Goal: Information Seeking & Learning: Learn about a topic

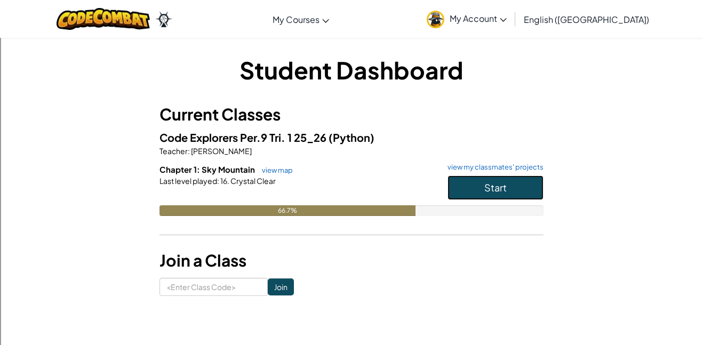
click at [518, 185] on button "Start" at bounding box center [495, 187] width 96 height 25
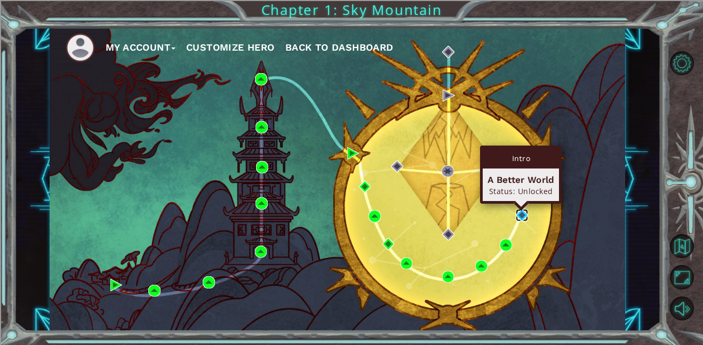
click at [523, 215] on img at bounding box center [522, 215] width 12 height 12
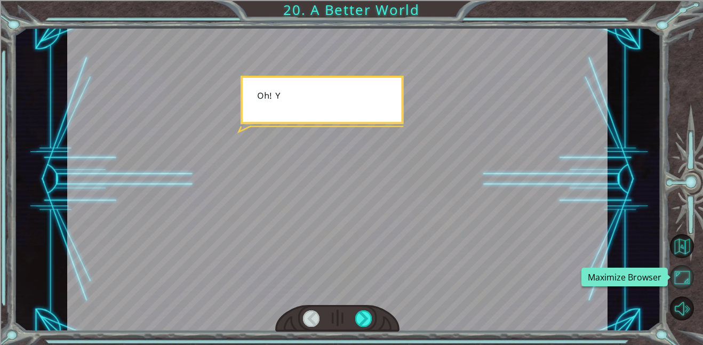
click at [684, 273] on button "Maximize Browser" at bounding box center [682, 277] width 24 height 24
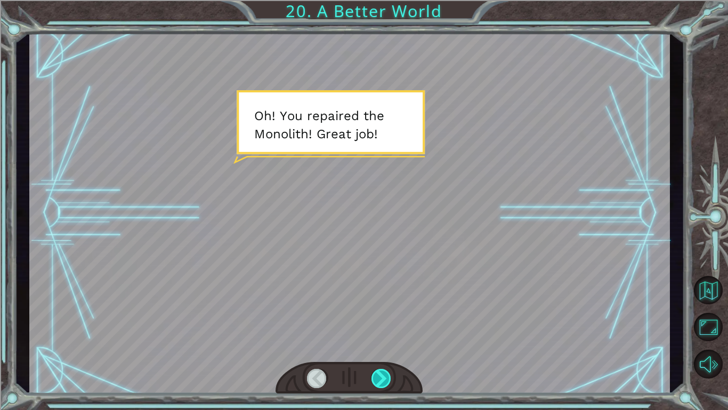
click at [387, 344] on div at bounding box center [382, 377] width 20 height 19
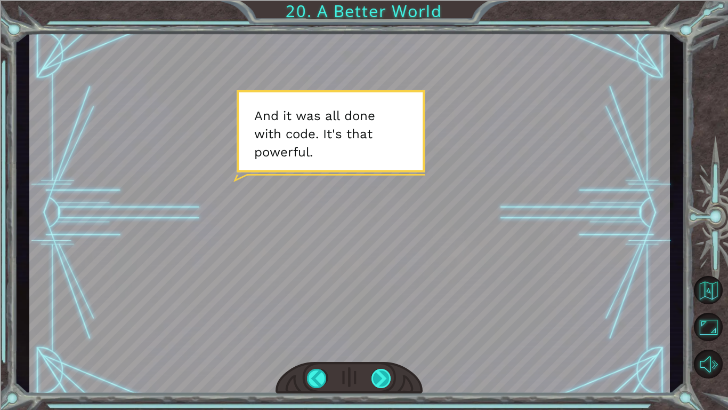
click at [387, 344] on div at bounding box center [382, 377] width 20 height 19
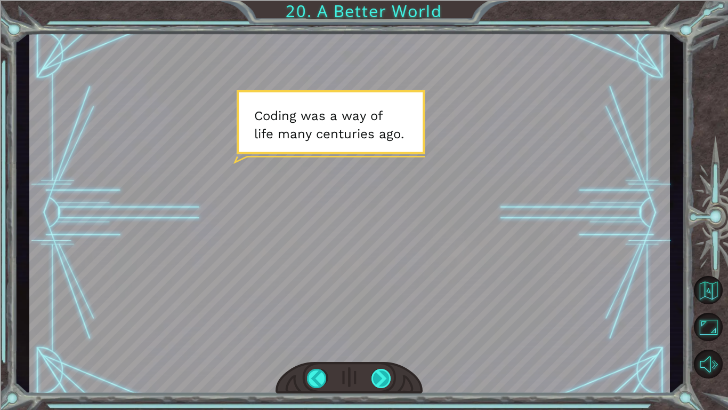
click at [386, 344] on div at bounding box center [382, 377] width 20 height 19
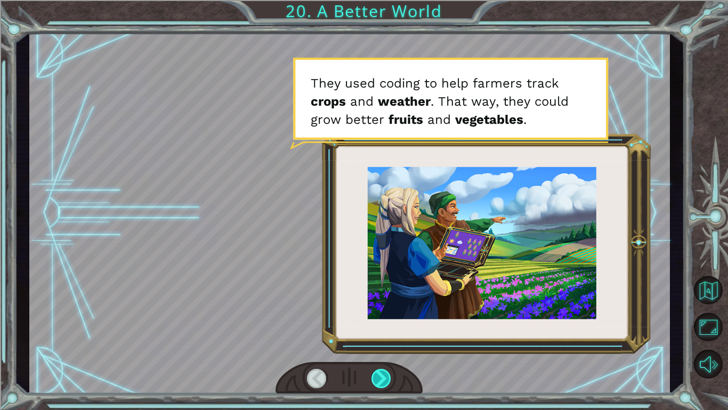
click at [386, 344] on div at bounding box center [382, 377] width 20 height 19
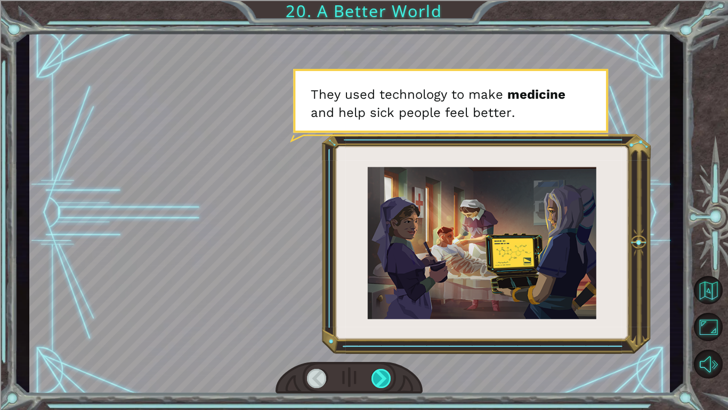
click at [386, 344] on div at bounding box center [382, 377] width 20 height 19
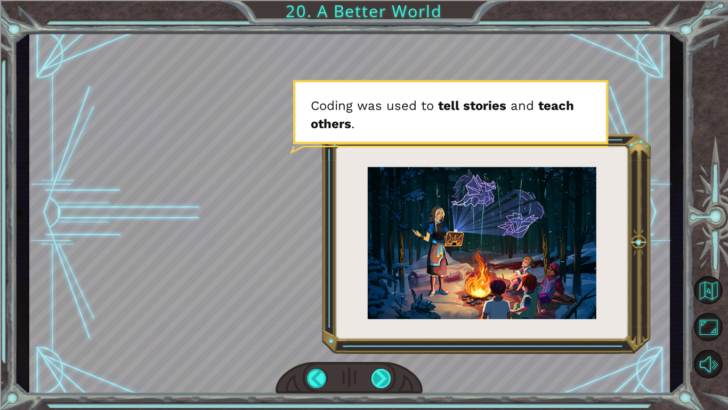
click at [386, 344] on div at bounding box center [382, 377] width 20 height 19
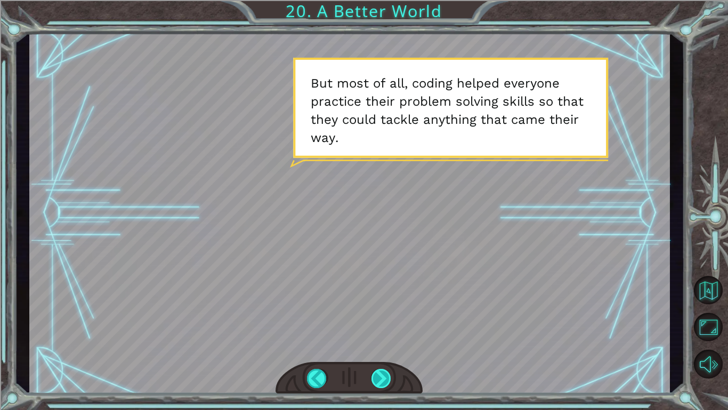
click at [386, 344] on div at bounding box center [382, 377] width 20 height 19
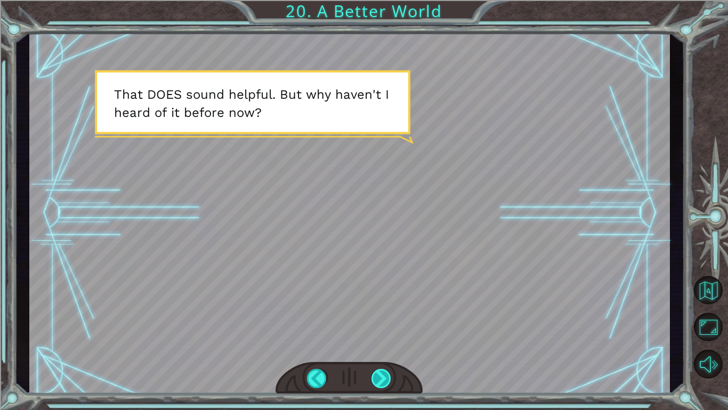
click at [386, 344] on div at bounding box center [382, 377] width 20 height 19
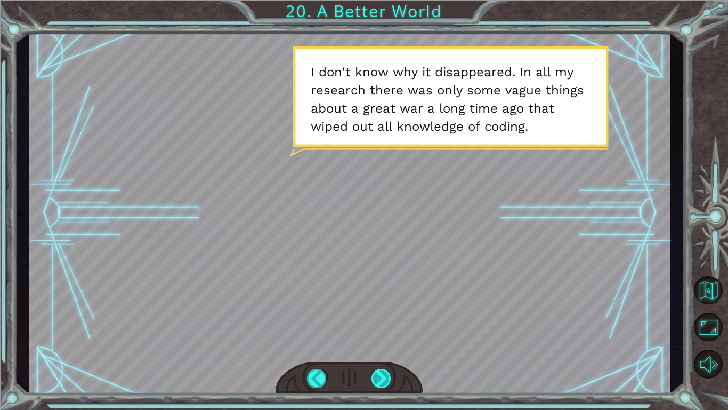
click at [386, 344] on div at bounding box center [382, 377] width 20 height 19
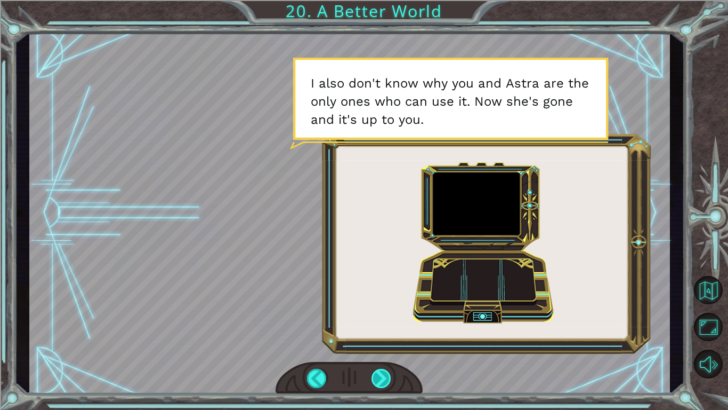
click at [386, 344] on div at bounding box center [382, 377] width 20 height 19
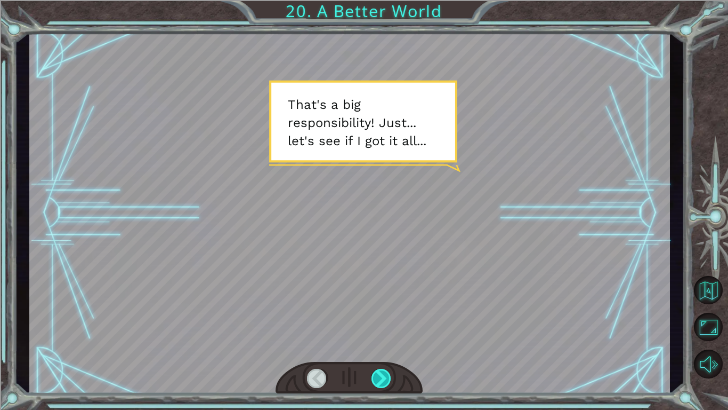
click at [388, 344] on div at bounding box center [382, 377] width 20 height 19
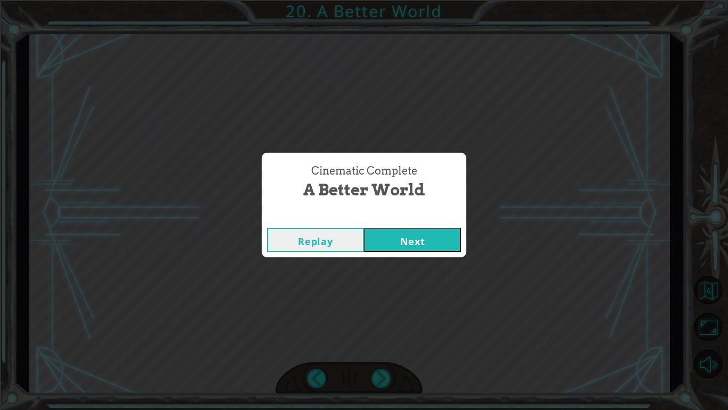
click at [397, 238] on button "Next" at bounding box center [412, 240] width 97 height 24
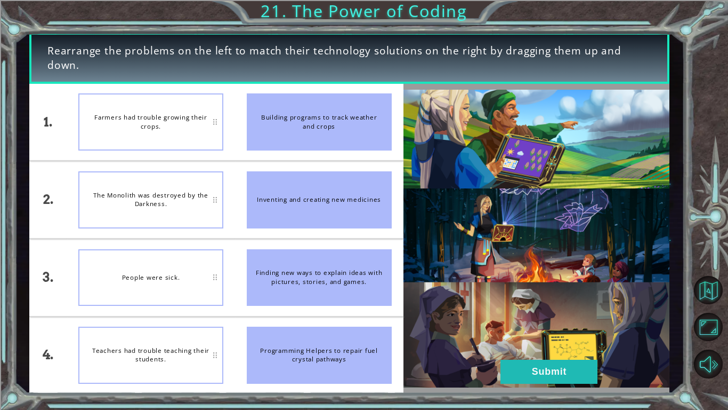
drag, startPoint x: 355, startPoint y: 365, endPoint x: 347, endPoint y: 230, distance: 134.6
click at [347, 230] on ul "Building programs to track weather and crops Inventing and creating new medicin…" at bounding box center [319, 239] width 169 height 310
click at [304, 344] on div "Programming Helpers to repair fuel crystal pathways" at bounding box center [319, 354] width 145 height 57
click at [497, 344] on img at bounding box center [537, 239] width 267 height 298
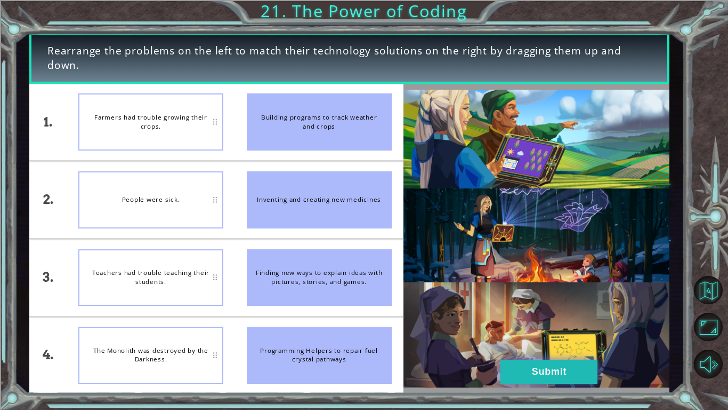
click at [502, 344] on button "Submit" at bounding box center [549, 371] width 97 height 24
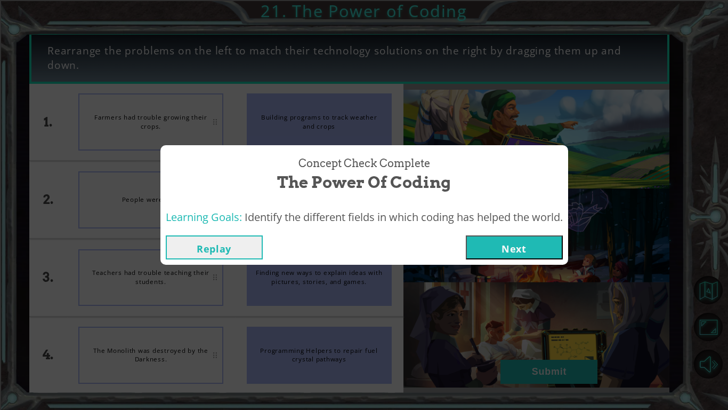
click at [526, 245] on button "Next" at bounding box center [514, 247] width 97 height 24
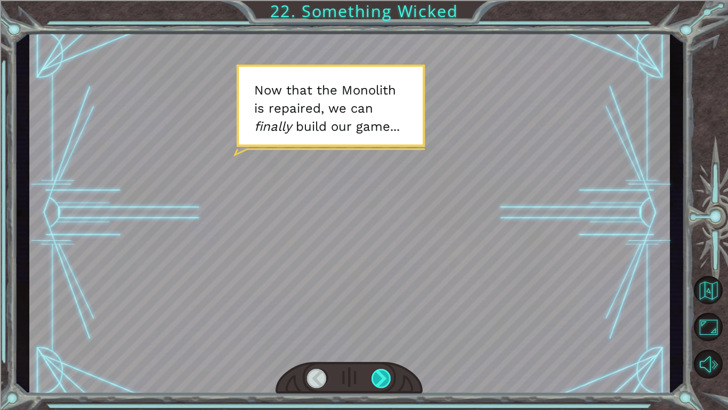
click at [379, 344] on div at bounding box center [382, 377] width 20 height 19
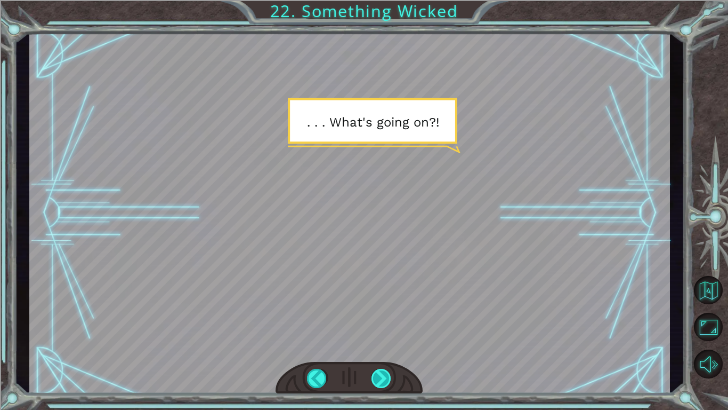
click at [381, 344] on div at bounding box center [382, 377] width 20 height 19
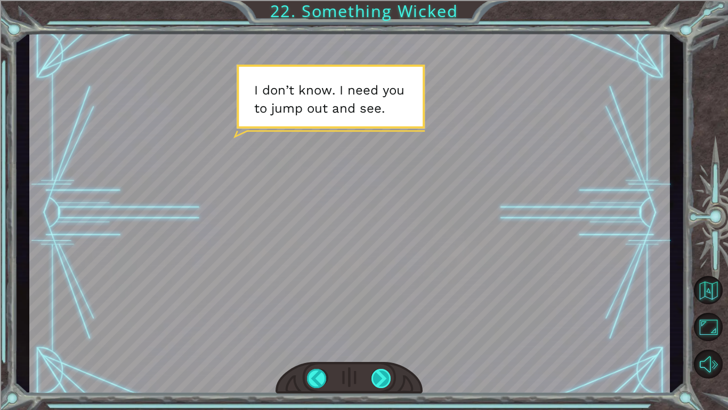
click at [381, 344] on div at bounding box center [382, 377] width 20 height 19
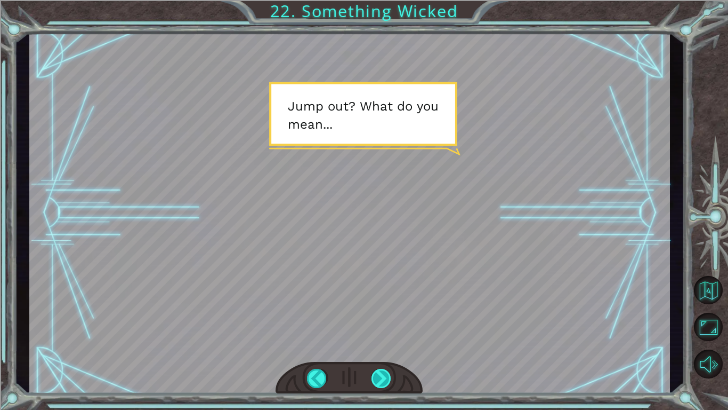
click at [381, 344] on div at bounding box center [382, 377] width 20 height 19
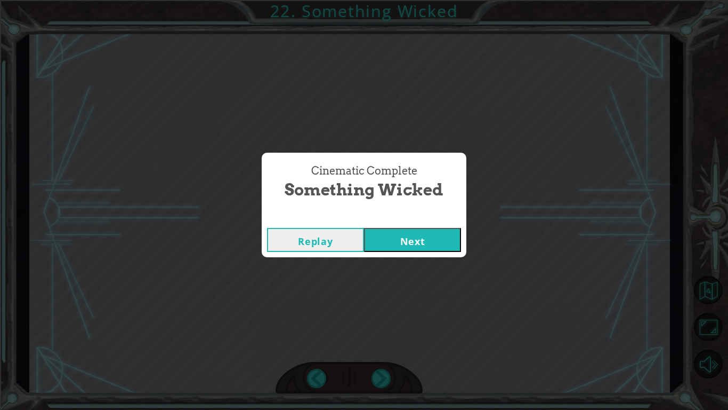
click at [405, 238] on button "Next" at bounding box center [412, 240] width 97 height 24
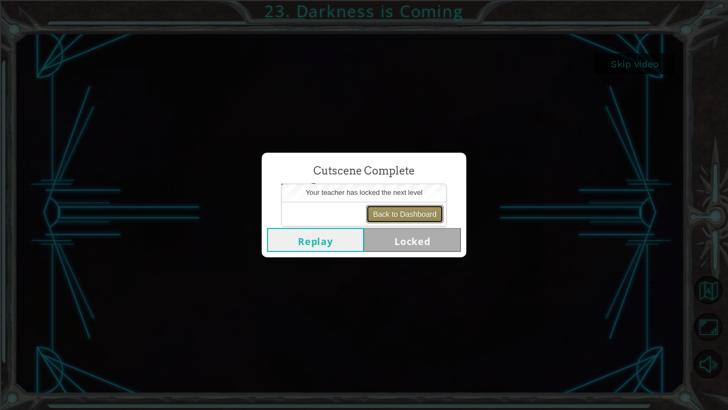
drag, startPoint x: 410, startPoint y: 209, endPoint x: 371, endPoint y: 130, distance: 87.3
click at [371, 130] on body "Skip video 23. Darkness is Coming Cutscene Complete Darkness is Coming Replay L…" at bounding box center [364, 205] width 728 height 410
click at [330, 242] on button "Replay" at bounding box center [315, 240] width 97 height 24
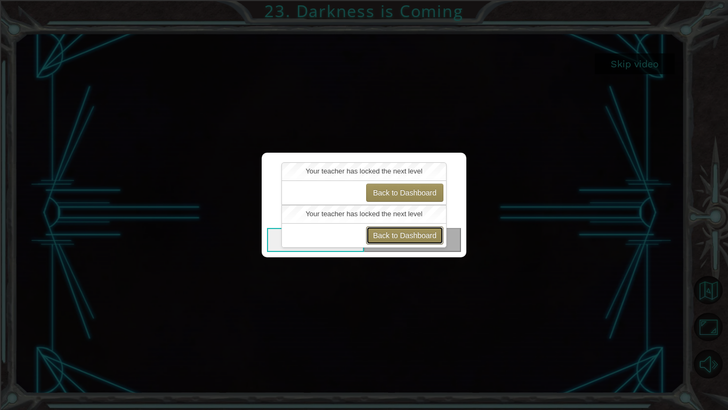
click at [386, 229] on button "Back to Dashboard" at bounding box center [404, 235] width 77 height 18
